Goal: Task Accomplishment & Management: Manage account settings

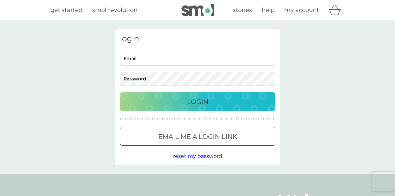
type input "[PERSON_NAME][EMAIL_ADDRESS][PERSON_NAME][DOMAIN_NAME]"
click at [205, 103] on p "Login" at bounding box center [197, 102] width 21 height 10
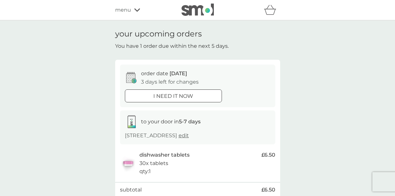
scroll to position [58, 0]
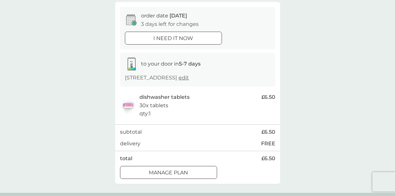
click at [185, 174] on p "Manage plan" at bounding box center [168, 173] width 39 height 8
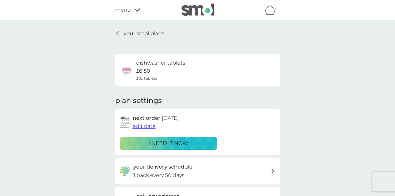
click at [145, 126] on span "edit date" at bounding box center [144, 126] width 23 height 6
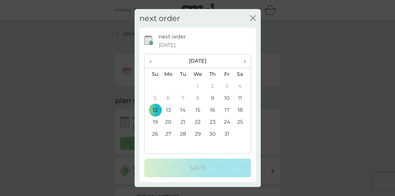
click at [244, 61] on span "›" at bounding box center [242, 61] width 6 height 14
click at [226, 96] on td "12" at bounding box center [227, 98] width 15 height 12
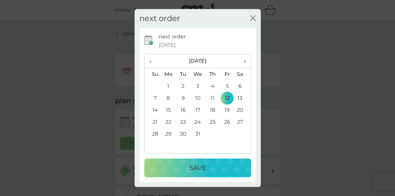
click at [210, 168] on div "Save" at bounding box center [198, 168] width 94 height 10
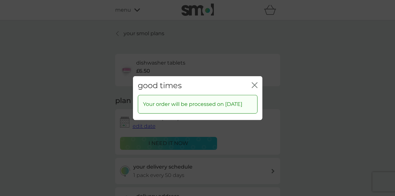
click at [254, 82] on icon "close" at bounding box center [255, 85] width 6 height 6
